Goal: Use online tool/utility: Use online tool/utility

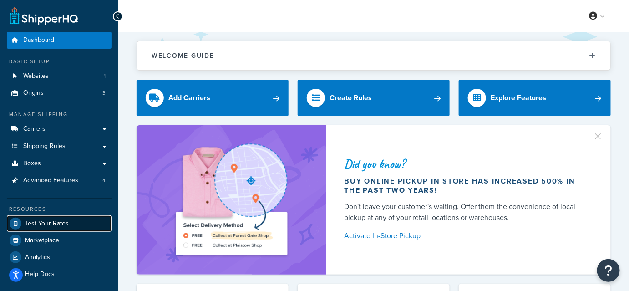
click at [50, 222] on span "Test Your Rates" at bounding box center [47, 224] width 44 height 8
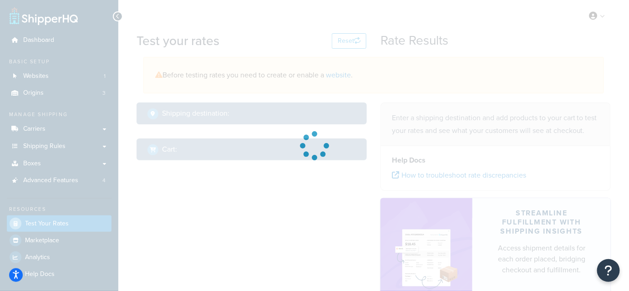
select select "[GEOGRAPHIC_DATA]"
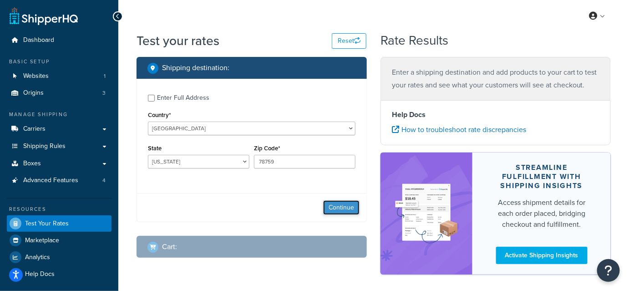
click at [344, 203] on button "Continue" at bounding box center [341, 207] width 36 height 15
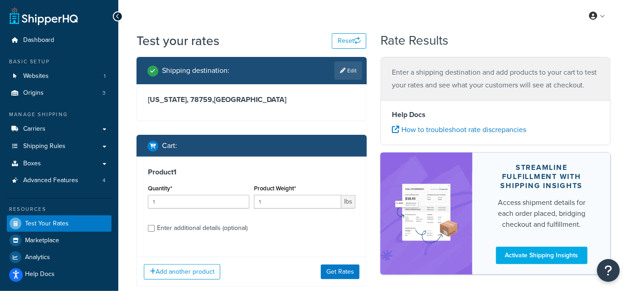
click at [192, 228] on div "Enter additional details (optional)" at bounding box center [202, 228] width 91 height 13
click at [155, 228] on input "Enter additional details (optional)" at bounding box center [151, 228] width 7 height 7
checkbox input "true"
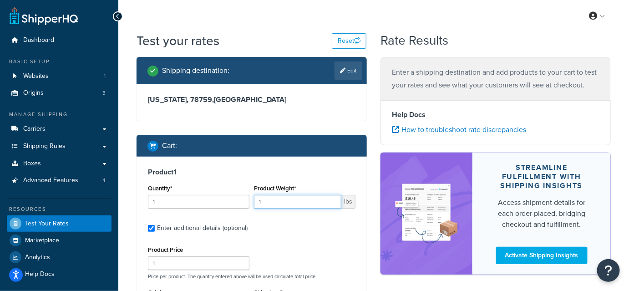
drag, startPoint x: 288, startPoint y: 203, endPoint x: 225, endPoint y: 206, distance: 62.8
click at [229, 203] on div "Quantity* 1 Product Weight* 1 lbs" at bounding box center [252, 198] width 212 height 33
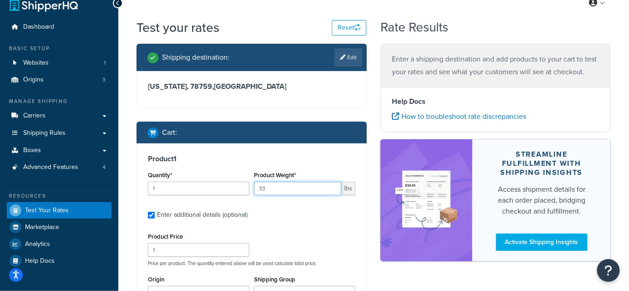
scroll to position [124, 0]
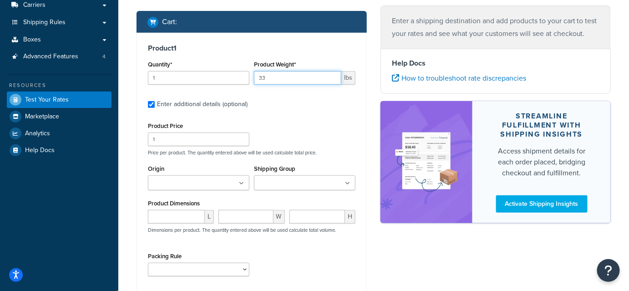
type input "33"
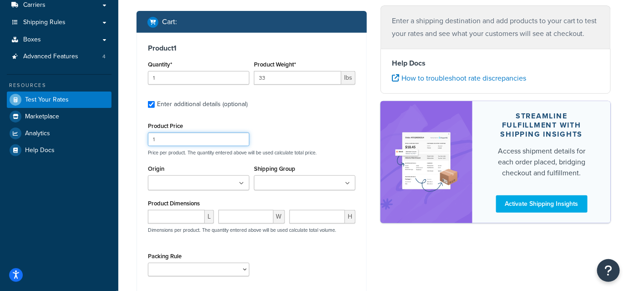
click at [187, 140] on input "1" at bounding box center [198, 139] width 101 height 14
type input "130"
click at [183, 212] on input "number" at bounding box center [176, 217] width 57 height 14
paste input "19.69"
type input "19.69"
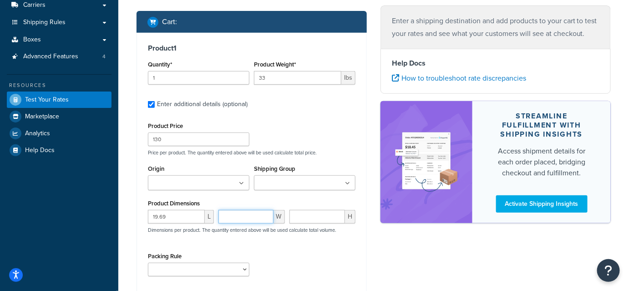
click at [254, 216] on input "number" at bounding box center [245, 217] width 55 height 14
paste input "15.75"
type input "15.75"
click at [308, 215] on input "number" at bounding box center [317, 217] width 56 height 14
paste input "1.97"
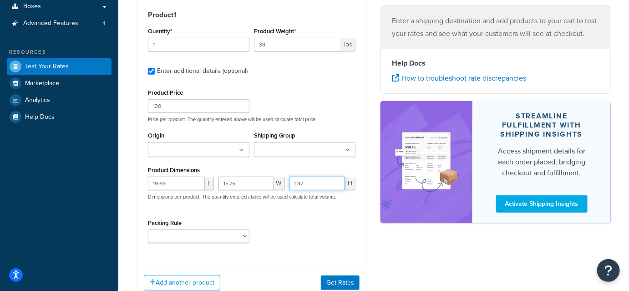
scroll to position [207, 0]
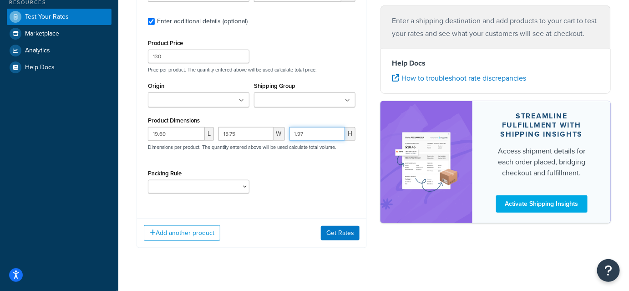
type input "1.97"
click at [224, 180] on select "test" at bounding box center [198, 187] width 101 height 14
select select "65687"
click at [148, 180] on select "test" at bounding box center [198, 187] width 101 height 14
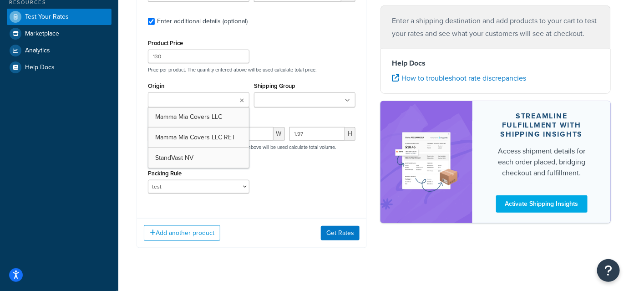
click at [220, 104] on ul at bounding box center [198, 99] width 101 height 15
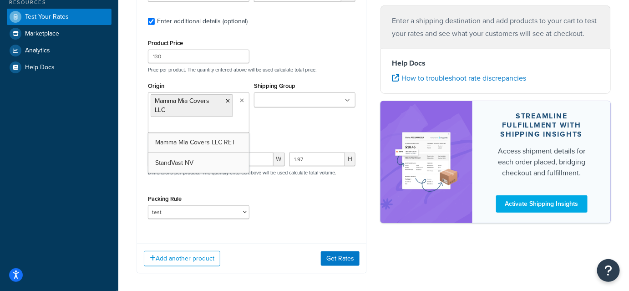
click at [316, 103] on input "Shipping Group" at bounding box center [297, 101] width 81 height 10
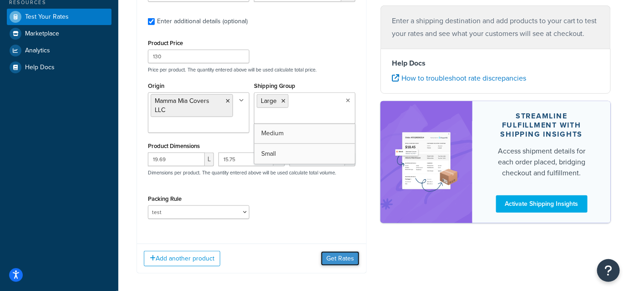
click at [347, 255] on button "Get Rates" at bounding box center [340, 258] width 39 height 15
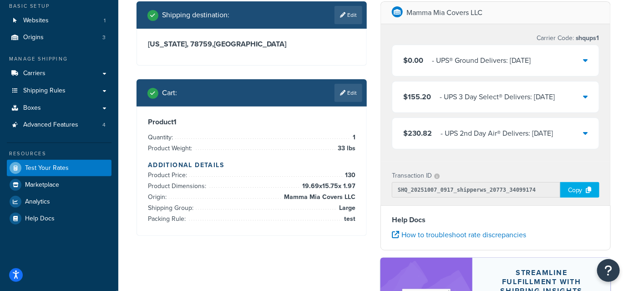
scroll to position [41, 0]
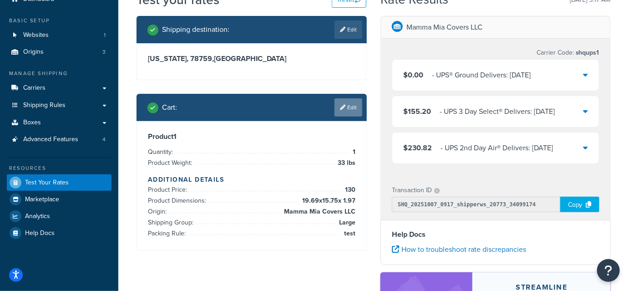
click at [357, 109] on link "Edit" at bounding box center [348, 107] width 28 height 18
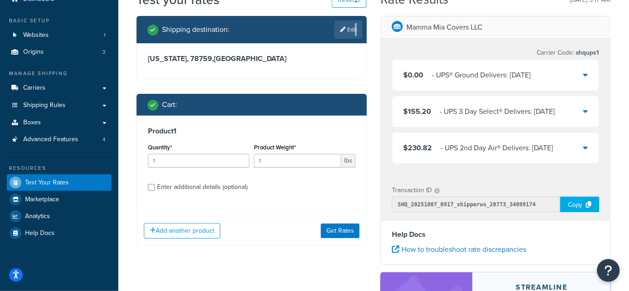
click at [354, 25] on link "Edit" at bounding box center [348, 29] width 28 height 18
select select "[GEOGRAPHIC_DATA]"
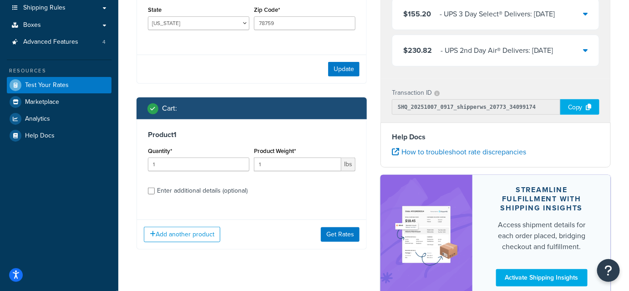
scroll to position [124, 0]
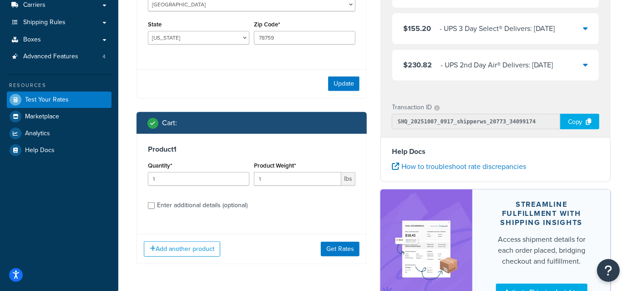
click at [186, 202] on div "Enter additional details (optional)" at bounding box center [202, 205] width 91 height 13
click at [155, 202] on input "Enter additional details (optional)" at bounding box center [151, 205] width 7 height 7
checkbox input "true"
select select "65687"
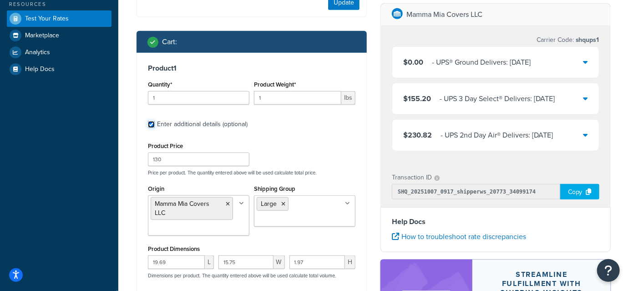
scroll to position [207, 0]
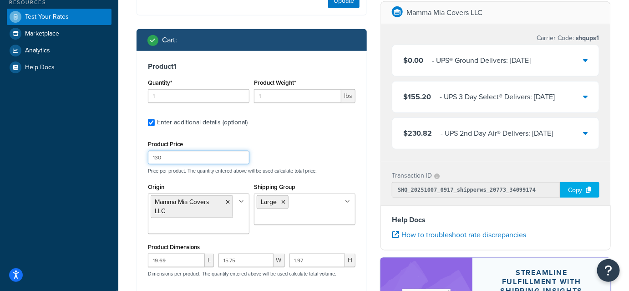
drag, startPoint x: 172, startPoint y: 157, endPoint x: 131, endPoint y: 160, distance: 41.5
click at [131, 160] on div "Shipping destination : Enter Full Address Country* [GEOGRAPHIC_DATA] [GEOGRAPHI…" at bounding box center [252, 119] width 244 height 538
type input "0"
click at [316, 152] on div "Product Price 0 Price per product. The quantity entered above will be used calc…" at bounding box center [252, 156] width 212 height 36
drag, startPoint x: 194, startPoint y: 162, endPoint x: 81, endPoint y: 163, distance: 112.4
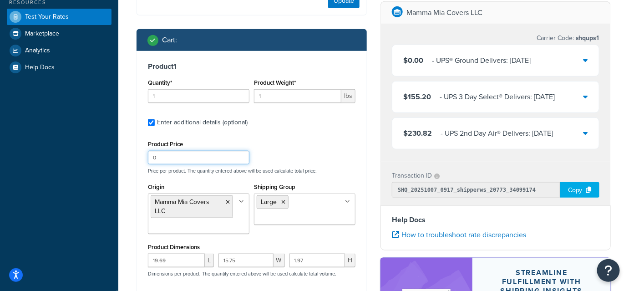
click at [82, 163] on div "Dashboard Basic Setup Websites 1 Origins 3 Manage Shipping Carriers Carriers Al…" at bounding box center [314, 113] width 629 height 640
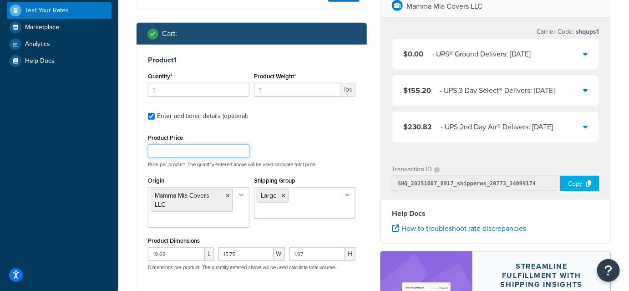
scroll to position [331, 0]
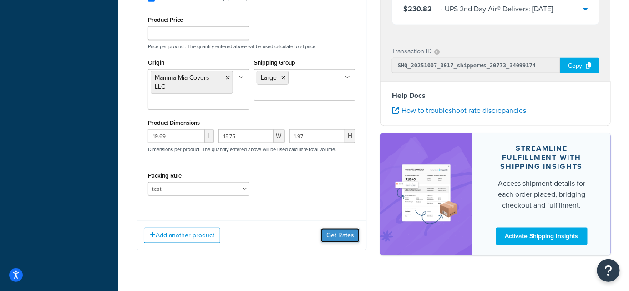
click at [342, 240] on button "Get Rates" at bounding box center [340, 235] width 39 height 15
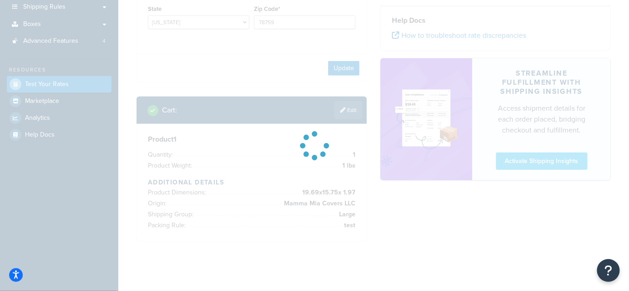
scroll to position [0, 0]
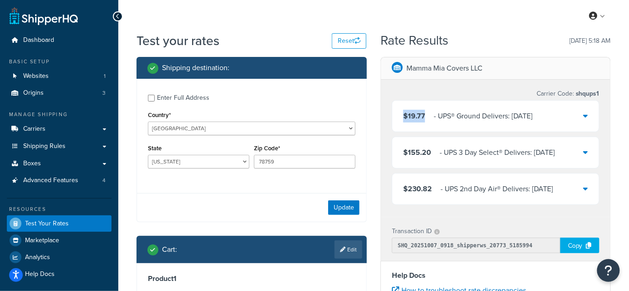
drag, startPoint x: 424, startPoint y: 119, endPoint x: 401, endPoint y: 122, distance: 22.9
click at [401, 122] on div "$19.77 ‌‌‍‍ - UPS® Ground Delivers: [DATE]" at bounding box center [495, 116] width 207 height 31
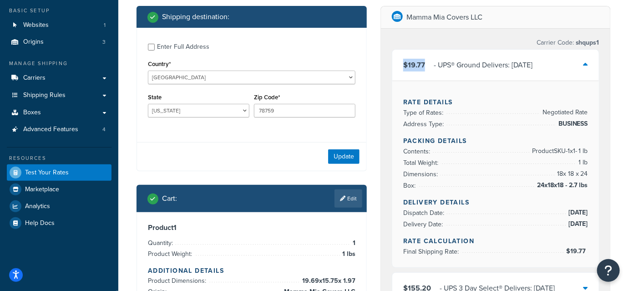
scroll to position [41, 0]
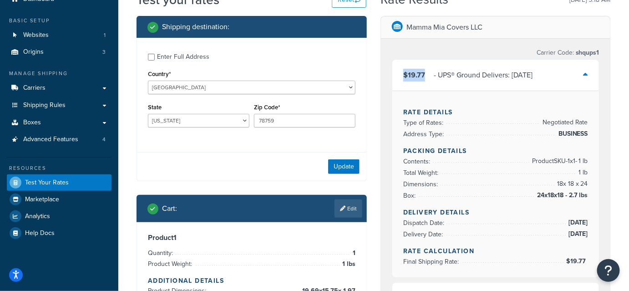
copy span "$19.77"
